Goal: Task Accomplishment & Management: Use online tool/utility

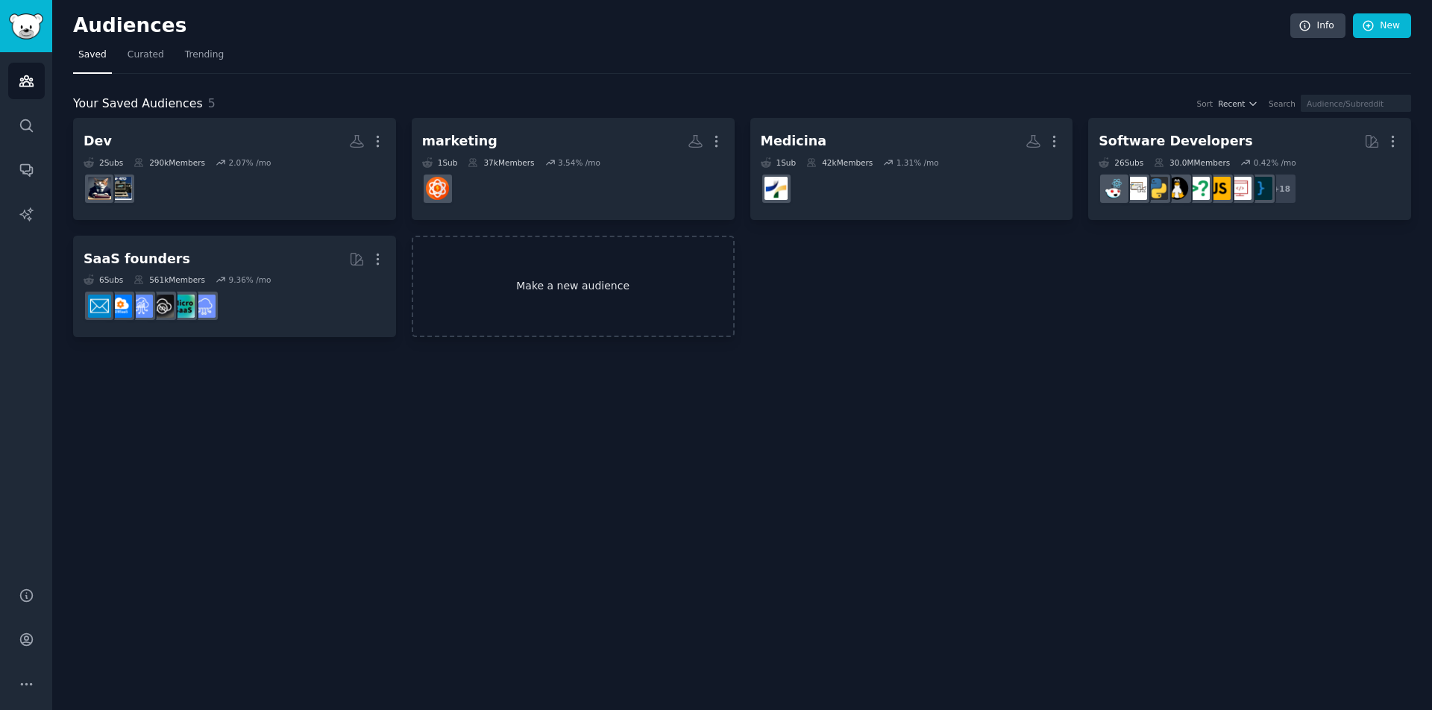
click at [574, 288] on link "Make a new audience" at bounding box center [573, 287] width 323 height 102
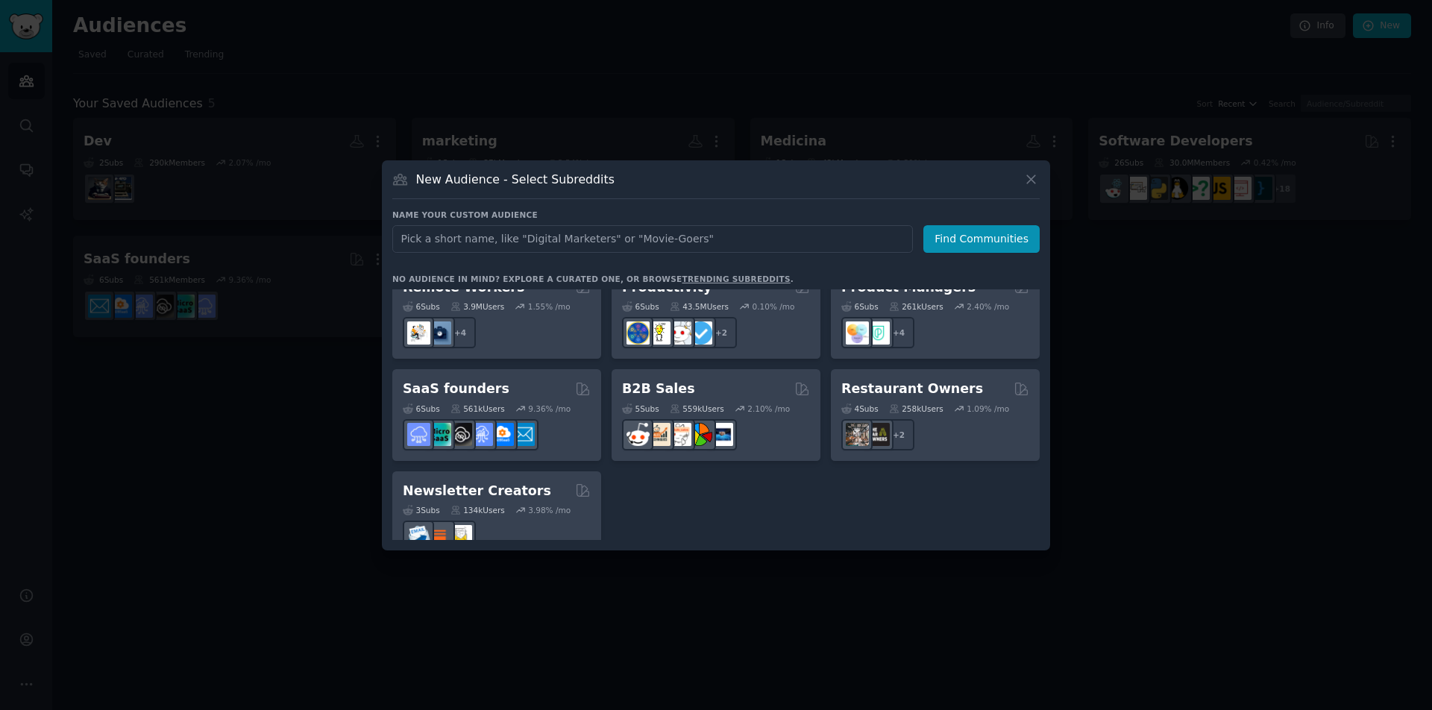
scroll to position [1159, 0]
click at [1027, 181] on icon at bounding box center [1032, 180] width 16 height 16
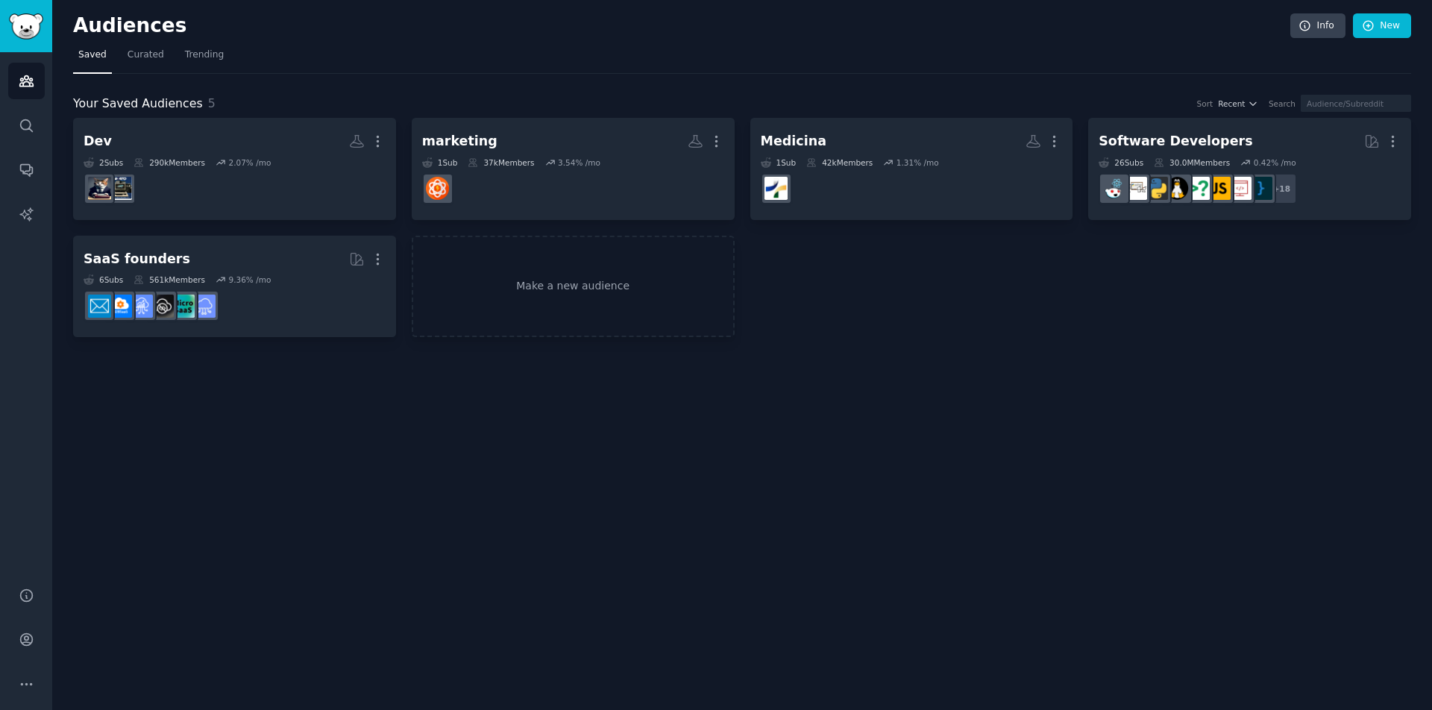
click at [895, 50] on nav "Saved Curated Trending" at bounding box center [742, 58] width 1338 height 31
click at [1084, 266] on div "Dev More 2 Sub s 290k Members 2.07 % /mo marketing More 1 Sub 37k Members 3.54 …" at bounding box center [742, 227] width 1338 height 219
click at [936, 58] on nav "Saved Curated Trending" at bounding box center [742, 58] width 1338 height 31
click at [900, 44] on nav "Saved Curated Trending" at bounding box center [742, 58] width 1338 height 31
click at [784, 56] on nav "Saved Curated Trending" at bounding box center [742, 58] width 1338 height 31
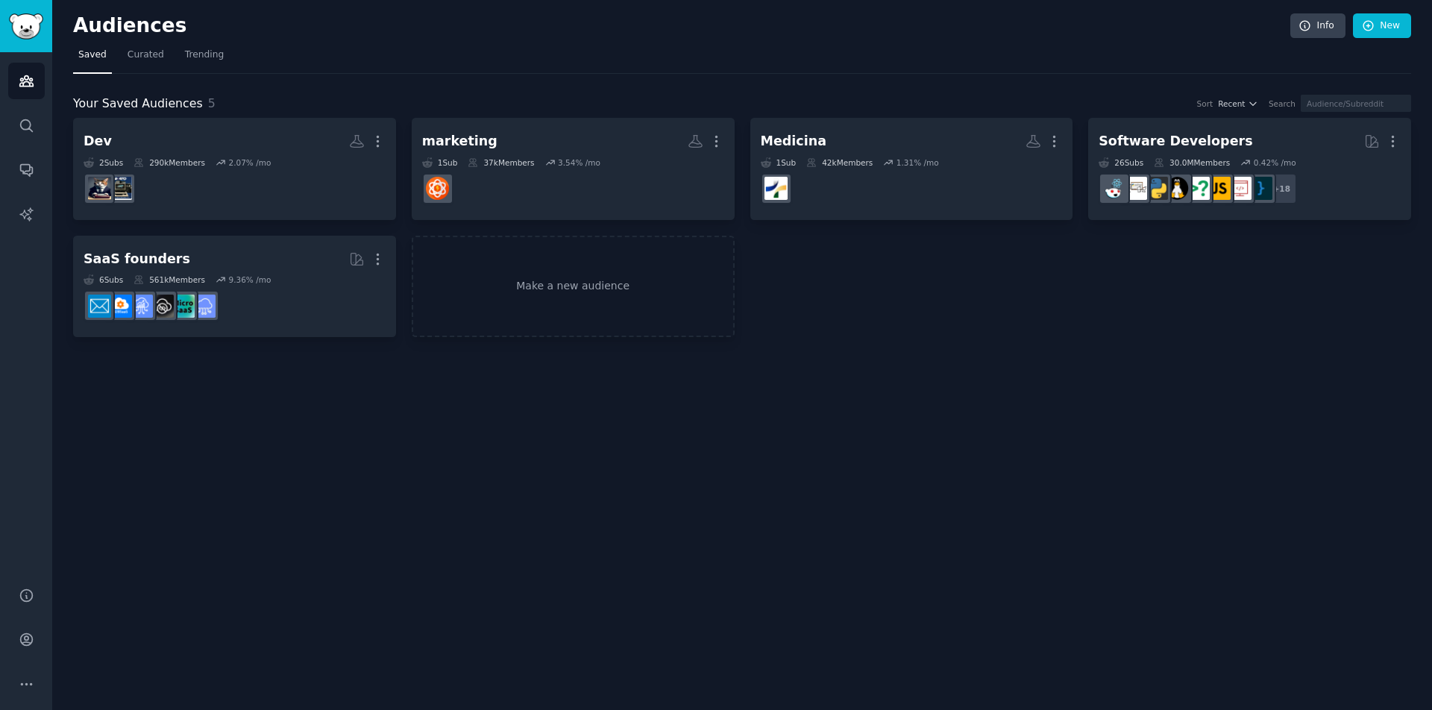
click at [482, 60] on nav "Saved Curated Trending" at bounding box center [742, 58] width 1338 height 31
click at [454, 30] on h2 "Audiences" at bounding box center [682, 26] width 1218 height 24
click at [537, 65] on nav "Saved Curated Trending" at bounding box center [742, 58] width 1338 height 31
click at [563, 38] on div "Audiences Info New" at bounding box center [742, 28] width 1338 height 31
click at [810, 1] on div "Audiences Info New Saved Curated Trending Your Saved Audiences 5 Sort Recent Se…" at bounding box center [742, 355] width 1380 height 710
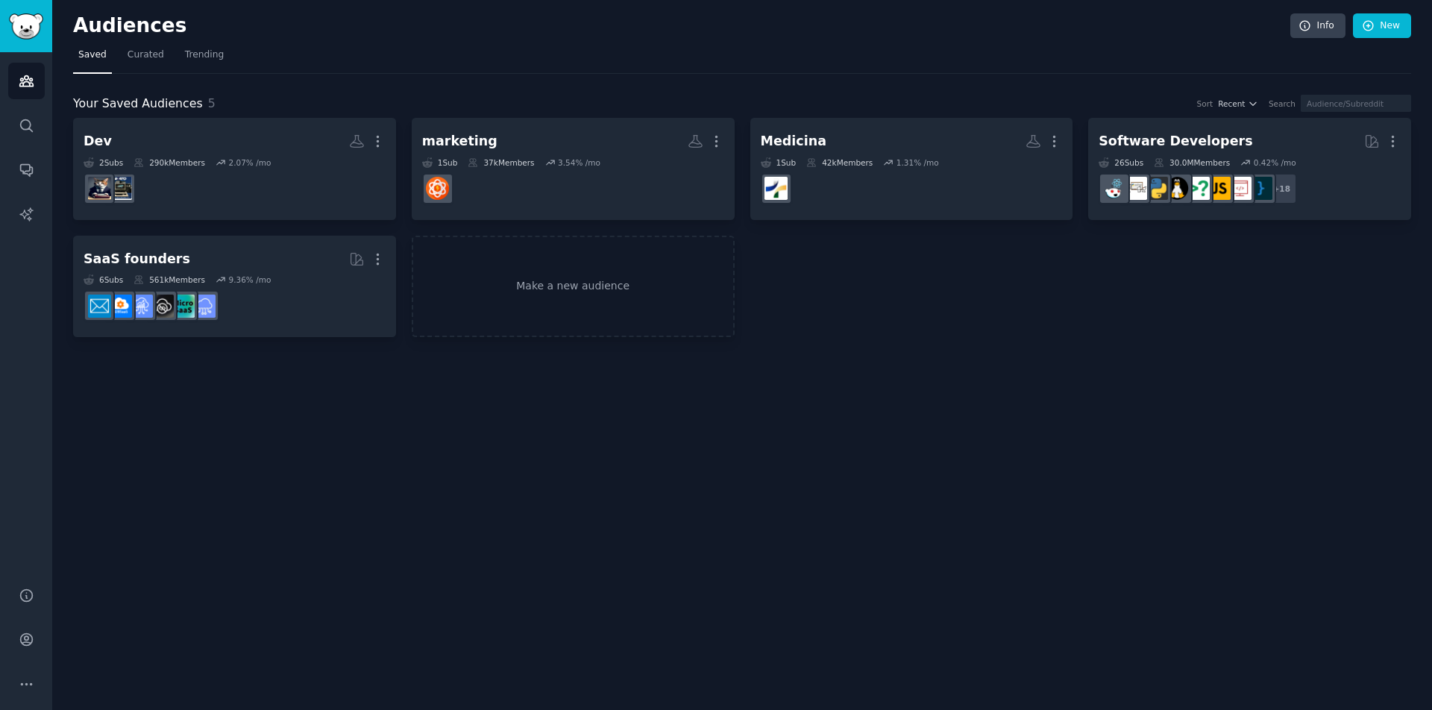
click at [630, 34] on h2 "Audiences" at bounding box center [682, 26] width 1218 height 24
click at [512, 45] on nav "Saved Curated Trending" at bounding box center [742, 58] width 1338 height 31
